Goal: Information Seeking & Learning: Learn about a topic

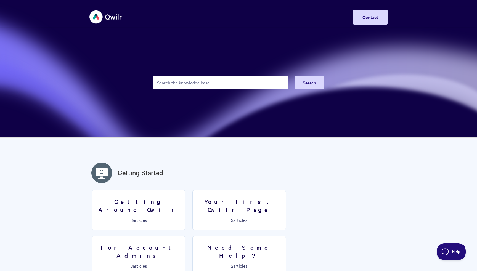
click at [217, 80] on input "Search the knowledge base" at bounding box center [220, 83] width 135 height 14
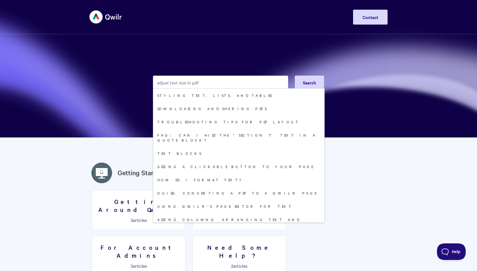
type input "adjust text size in pdf"
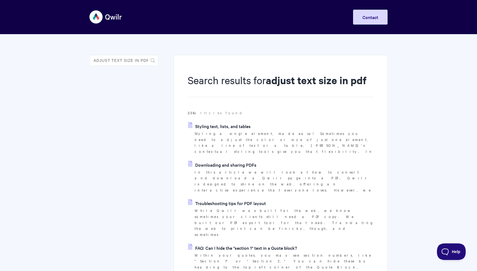
click at [241, 161] on link "Downloading and sharing PDFs" at bounding box center [222, 165] width 68 height 8
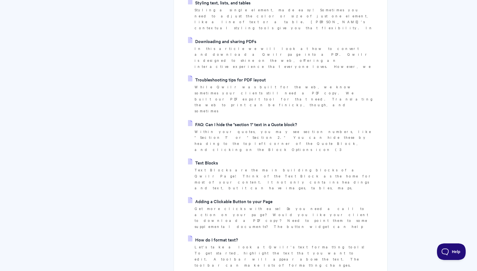
scroll to position [126, 0]
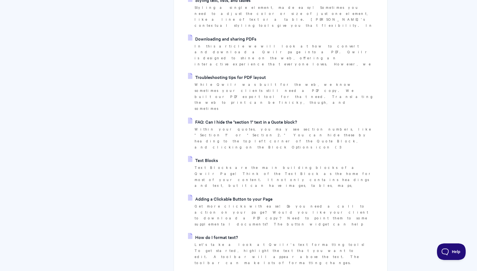
click at [220, 233] on link "How do I format text?" at bounding box center [213, 237] width 50 height 8
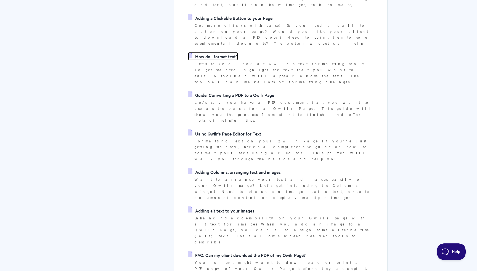
scroll to position [307, 0]
click at [223, 251] on link "FAQ: Can my client download the PDF of my Qwilr Page?" at bounding box center [247, 255] width 118 height 8
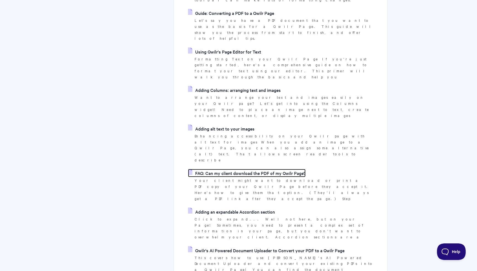
scroll to position [390, 0]
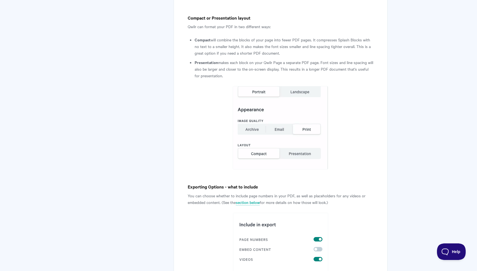
scroll to position [835, 0]
